Goal: Task Accomplishment & Management: Complete application form

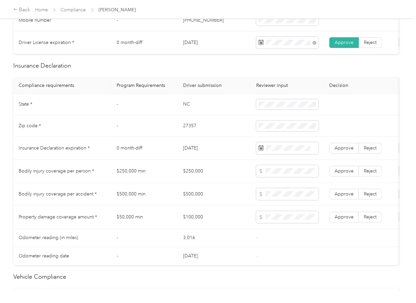
scroll to position [177, 0]
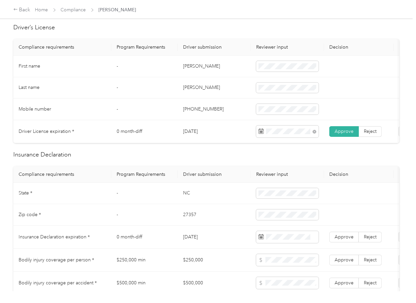
click at [189, 179] on th "Driver submission" at bounding box center [214, 174] width 73 height 17
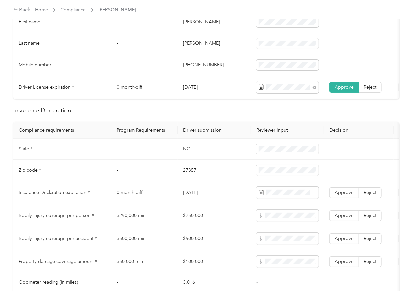
click at [183, 155] on td "NC" at bounding box center [214, 149] width 73 height 22
copy td "NC"
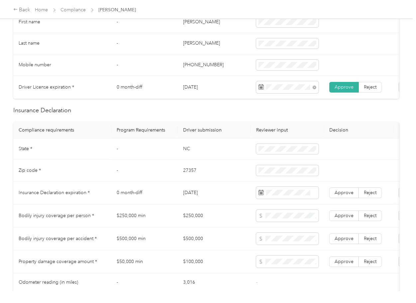
click at [187, 178] on td "27357" at bounding box center [214, 171] width 73 height 22
copy td "27357"
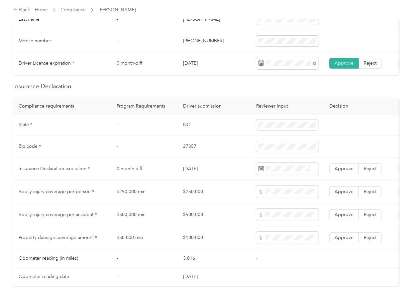
scroll to position [266, 0]
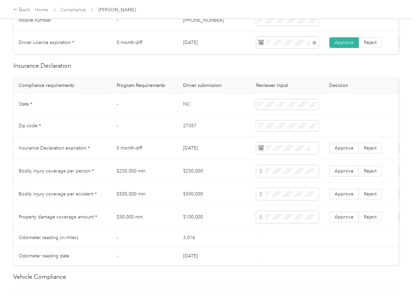
click at [190, 153] on td "[DATE]" at bounding box center [214, 148] width 73 height 23
copy td "[DATE]"
click at [290, 154] on span at bounding box center [287, 148] width 63 height 12
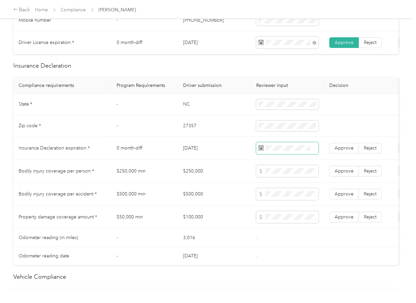
click at [287, 151] on span at bounding box center [287, 148] width 63 height 12
click at [345, 151] on span "Approve" at bounding box center [344, 148] width 19 height 6
click at [132, 160] on td "0 month-diff" at bounding box center [144, 148] width 66 height 23
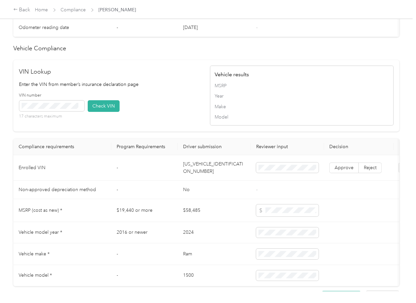
scroll to position [560, 0]
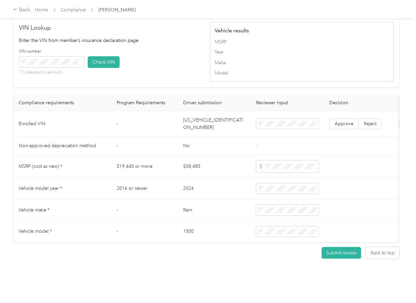
click at [206, 114] on td "[US_VEHICLE_IDENTIFICATION_NUMBER]" at bounding box center [214, 124] width 73 height 26
copy td "[US_VEHICLE_IDENTIFICATION_NUMBER]"
drag, startPoint x: 157, startPoint y: 56, endPoint x: 107, endPoint y: 56, distance: 50.5
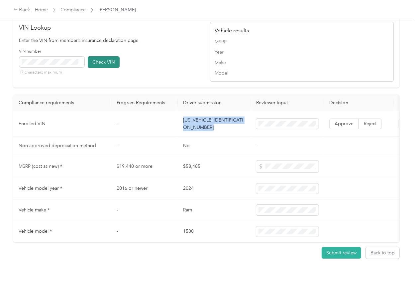
click at [157, 56] on div "VIN number 17 characters maximum Check VIN" at bounding box center [111, 65] width 184 height 32
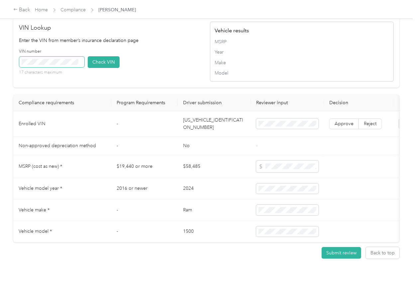
click at [66, 57] on span at bounding box center [51, 62] width 65 height 11
click at [100, 56] on button "Check VIN" at bounding box center [104, 62] width 32 height 12
click at [346, 121] on span "Approve" at bounding box center [344, 124] width 19 height 6
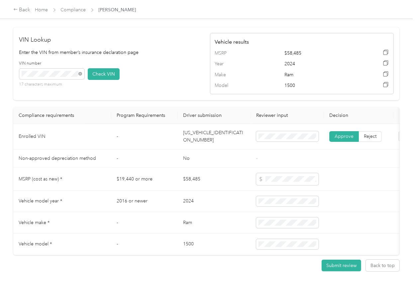
scroll to position [383, 0]
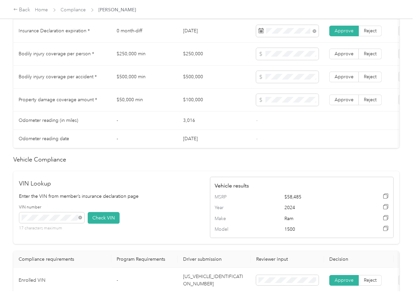
click at [196, 57] on td "$250,000" at bounding box center [214, 54] width 73 height 23
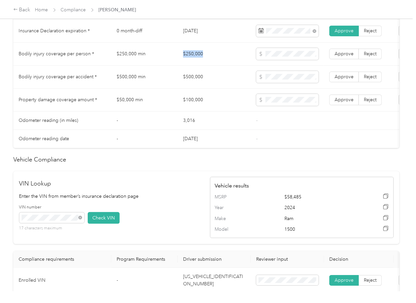
click at [196, 57] on td "$250,000" at bounding box center [214, 54] width 73 height 23
copy td "$250,000"
click at [195, 85] on td "$500,000" at bounding box center [214, 76] width 73 height 23
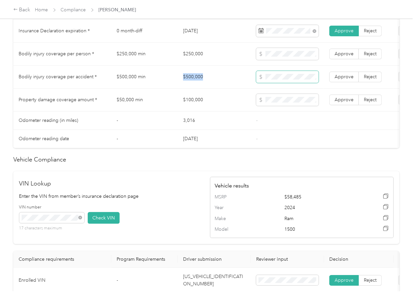
copy td "$500,000"
click at [199, 98] on td "$100,000" at bounding box center [214, 99] width 73 height 23
click at [198, 102] on td "$100,000" at bounding box center [214, 99] width 73 height 23
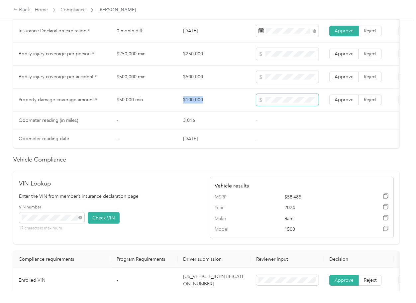
copy td "$100,000"
click at [337, 102] on span "Approve" at bounding box center [344, 100] width 19 height 6
click at [339, 88] on td "Approve Reject" at bounding box center [359, 76] width 70 height 23
click at [344, 57] on span "Approve" at bounding box center [344, 54] width 19 height 6
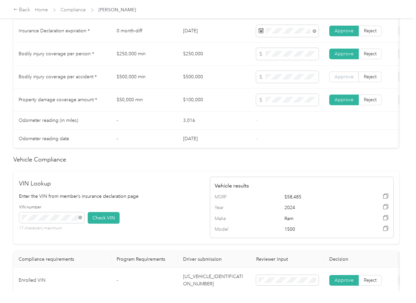
click at [343, 79] on label "Approve" at bounding box center [344, 76] width 30 height 11
click at [193, 111] on td "$100,000" at bounding box center [214, 99] width 73 height 23
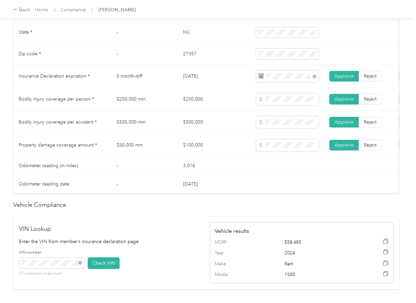
scroll to position [338, 0]
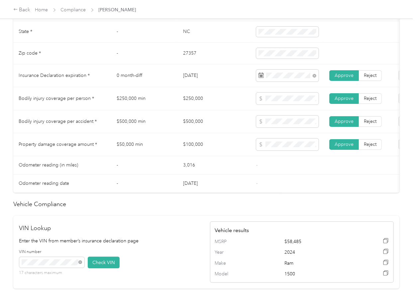
click at [248, 181] on td "[DATE]" at bounding box center [214, 183] width 73 height 18
drag, startPoint x: 244, startPoint y: 167, endPoint x: 262, endPoint y: 116, distance: 53.9
click at [244, 167] on td "3,016" at bounding box center [214, 165] width 73 height 18
click at [273, 143] on td at bounding box center [287, 144] width 73 height 23
click at [268, 150] on span at bounding box center [287, 144] width 63 height 12
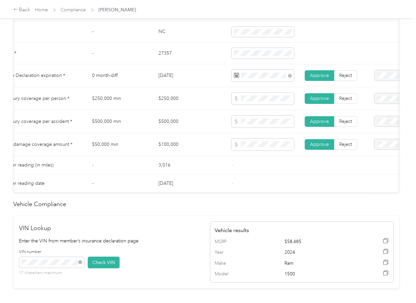
scroll to position [0, 28]
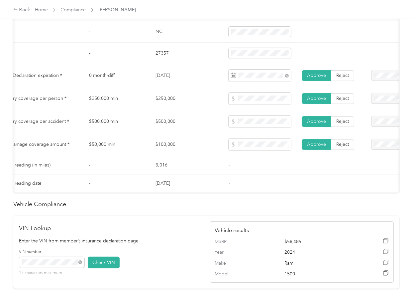
click at [183, 141] on td "$100,000" at bounding box center [186, 144] width 73 height 23
click at [200, 155] on td "$100,000" at bounding box center [186, 144] width 73 height 23
click at [252, 99] on span at bounding box center [260, 98] width 63 height 12
click at [189, 156] on td "$100,000" at bounding box center [186, 144] width 73 height 23
click at [174, 153] on td "$100,000" at bounding box center [186, 144] width 73 height 23
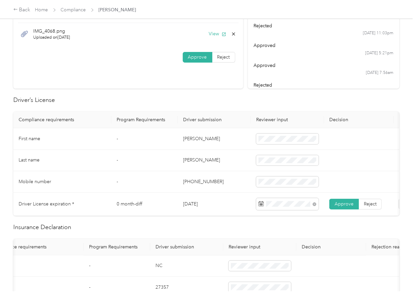
scroll to position [0, 0]
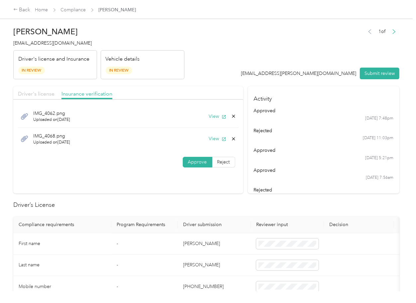
click at [45, 91] on span "Driver's license" at bounding box center [36, 93] width 37 height 6
click at [214, 113] on button "View" at bounding box center [217, 116] width 17 height 7
click at [211, 136] on button "View" at bounding box center [217, 138] width 17 height 7
click at [231, 137] on icon at bounding box center [233, 138] width 5 height 5
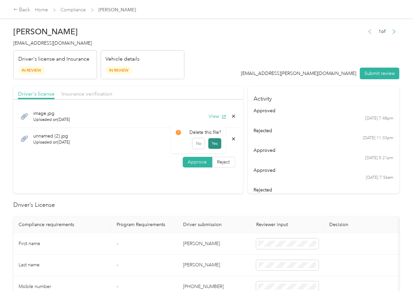
click at [210, 141] on button "Yes" at bounding box center [214, 143] width 13 height 11
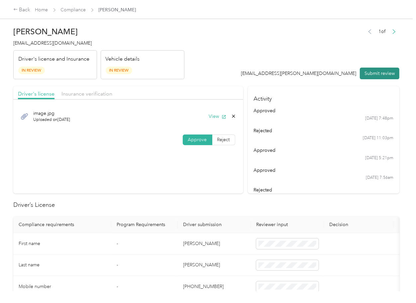
click at [372, 73] on button "Submit review" at bounding box center [380, 73] width 40 height 12
click at [31, 44] on span "[EMAIL_ADDRESS][DOMAIN_NAME]" at bounding box center [52, 43] width 78 height 6
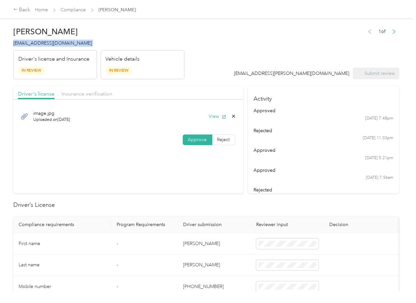
copy span "[EMAIL_ADDRESS][DOMAIN_NAME]"
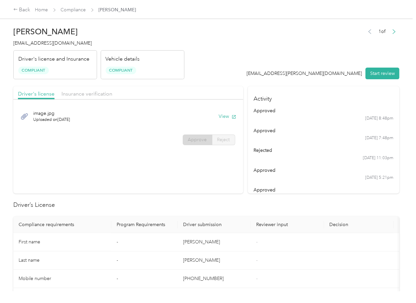
click at [203, 204] on h2 "Driver’s License" at bounding box center [206, 204] width 386 height 9
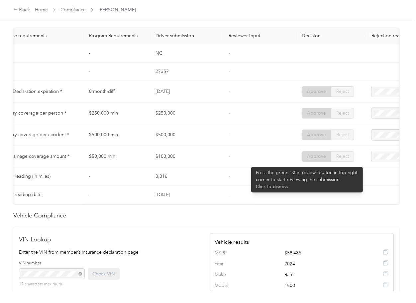
scroll to position [310, 0]
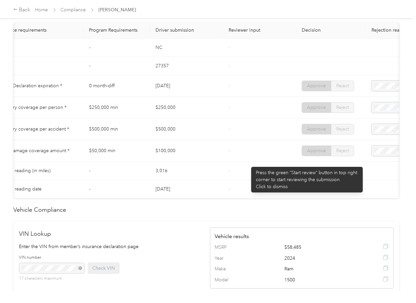
click at [232, 118] on td "-" at bounding box center [259, 108] width 73 height 22
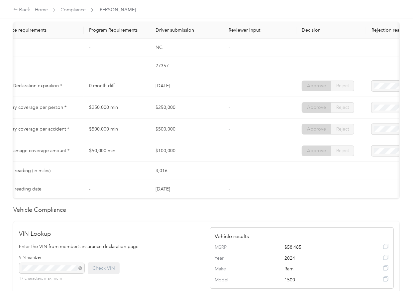
drag, startPoint x: 156, startPoint y: 86, endPoint x: 213, endPoint y: 85, distance: 57.2
click at [213, 85] on td "[DATE]" at bounding box center [186, 86] width 73 height 22
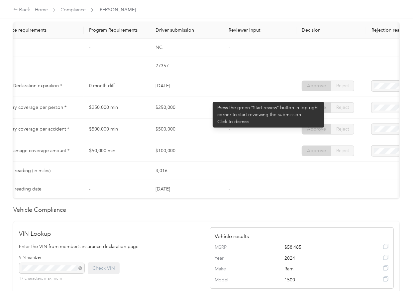
drag, startPoint x: 209, startPoint y: 98, endPoint x: 162, endPoint y: 111, distance: 49.4
click at [209, 97] on td "[DATE]" at bounding box center [186, 86] width 73 height 22
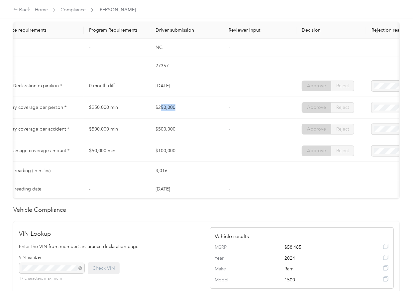
drag, startPoint x: 162, startPoint y: 111, endPoint x: 172, endPoint y: 117, distance: 12.2
click at [189, 111] on td "$250,000" at bounding box center [186, 108] width 73 height 22
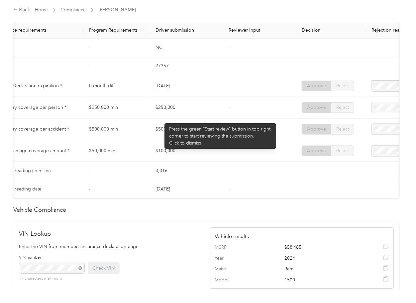
drag, startPoint x: 164, startPoint y: 127, endPoint x: 190, endPoint y: 135, distance: 27.5
click at [191, 131] on tbody "State * - [US_STATE] - Zip code * - 27357 - Insurance Declaration expiration * …" at bounding box center [220, 119] width 469 height 160
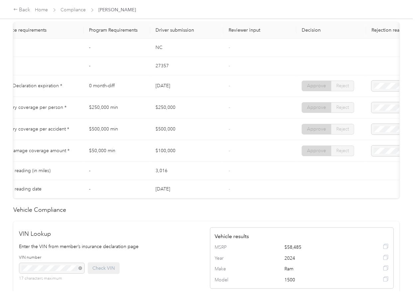
drag, startPoint x: 159, startPoint y: 153, endPoint x: 196, endPoint y: 153, distance: 36.9
click at [196, 153] on td "$100,000" at bounding box center [186, 151] width 73 height 22
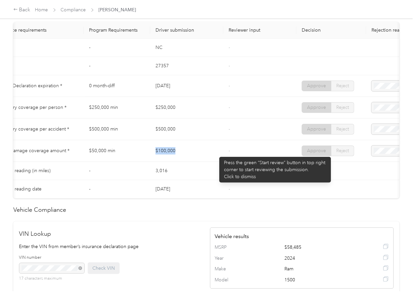
click at [216, 153] on td "$100,000" at bounding box center [186, 151] width 73 height 22
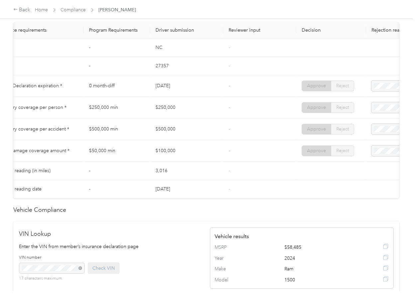
click at [201, 131] on td "$500,000" at bounding box center [186, 129] width 73 height 22
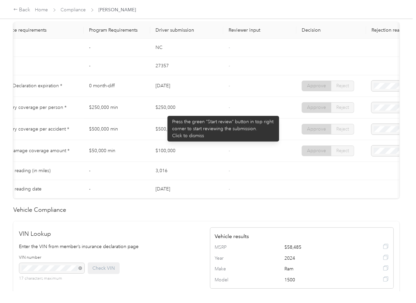
click at [168, 118] on td "$250,000" at bounding box center [186, 108] width 73 height 22
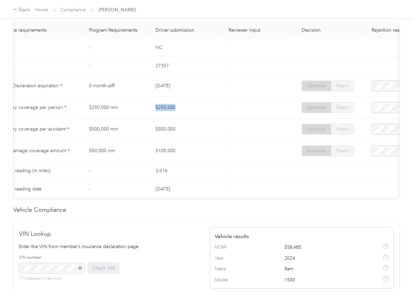
drag, startPoint x: 180, startPoint y: 116, endPoint x: 164, endPoint y: 130, distance: 21.2
click at [180, 117] on td "$250,000" at bounding box center [186, 108] width 73 height 22
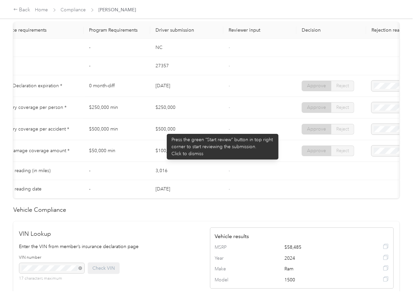
click at [173, 138] on td "$500,000" at bounding box center [186, 129] width 73 height 22
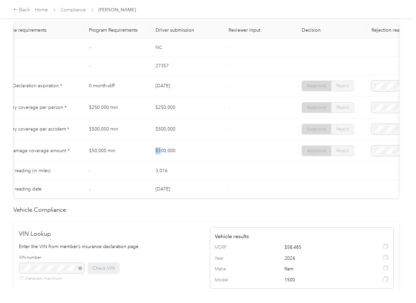
drag, startPoint x: 155, startPoint y: 157, endPoint x: 192, endPoint y: 158, distance: 36.6
click at [183, 157] on td "$100,000" at bounding box center [186, 151] width 73 height 22
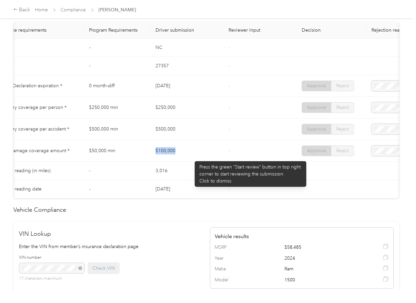
click at [192, 158] on td "$100,000" at bounding box center [186, 151] width 73 height 22
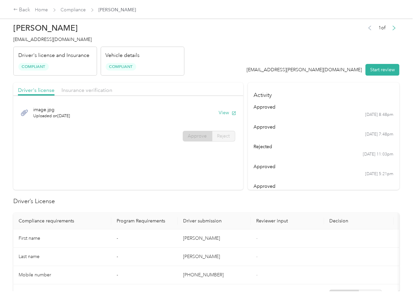
scroll to position [0, 0]
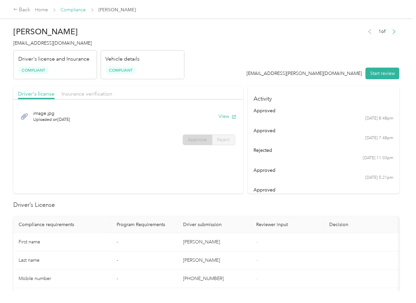
click at [71, 9] on link "Compliance" at bounding box center [73, 10] width 25 height 6
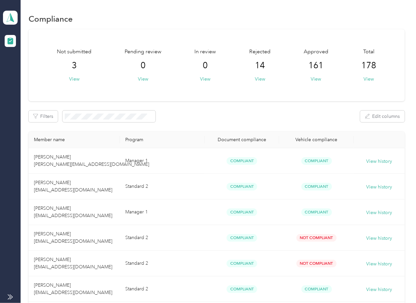
click at [16, 25] on div "[PERSON_NAME] Distributing Team dashboard" at bounding box center [10, 17] width 15 height 23
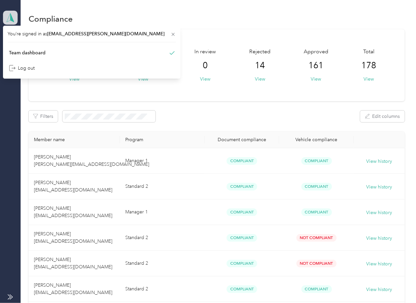
click at [15, 20] on icon at bounding box center [10, 17] width 10 height 9
click at [12, 19] on polygon at bounding box center [12, 17] width 4 height 9
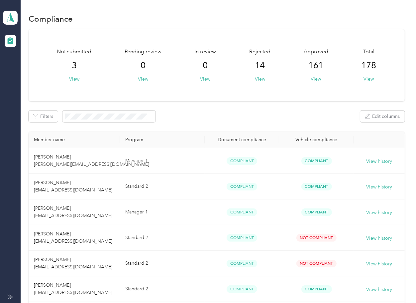
drag, startPoint x: 247, startPoint y: 114, endPoint x: 231, endPoint y: 106, distance: 17.8
click at [247, 114] on div "Filters Edit columns" at bounding box center [217, 116] width 376 height 12
click at [10, 18] on icon at bounding box center [10, 17] width 10 height 9
click at [22, 68] on div "Log out" at bounding box center [22, 69] width 26 height 7
